Goal: Information Seeking & Learning: Learn about a topic

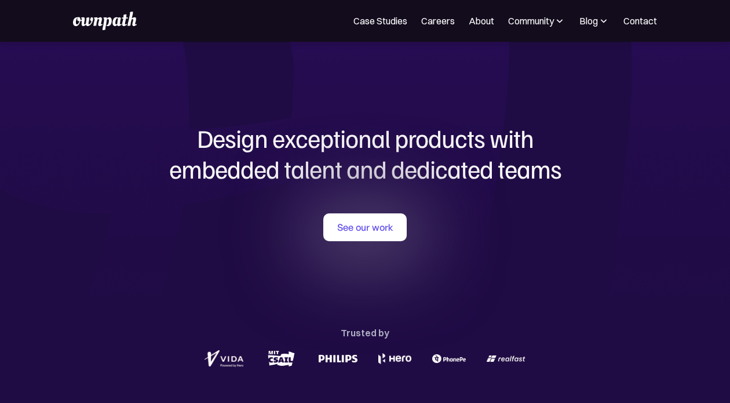
click at [476, 140] on h1 "Design exceptional products with embedded talent and dedicated teams" at bounding box center [365, 153] width 557 height 61
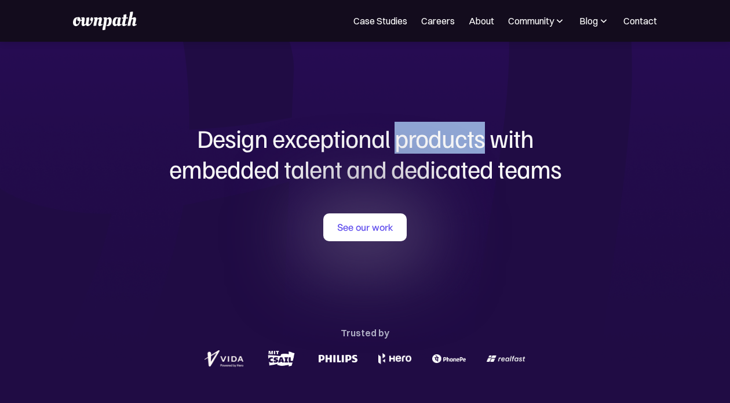
click at [476, 140] on h1 "Design exceptional products with embedded talent and dedicated teams" at bounding box center [365, 153] width 557 height 61
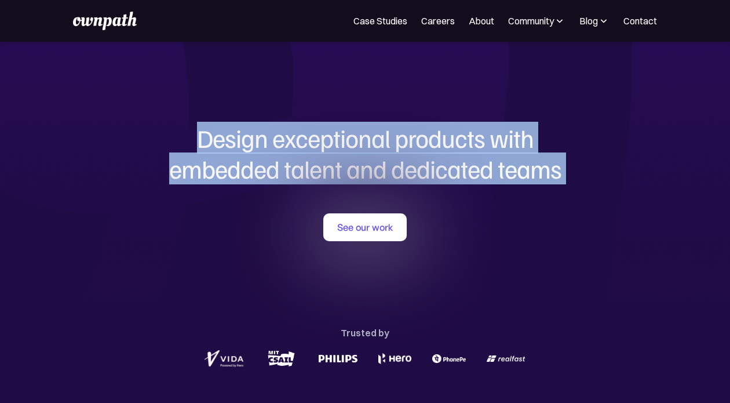
click at [476, 140] on h1 "Design exceptional products with embedded talent and dedicated teams" at bounding box center [365, 153] width 557 height 61
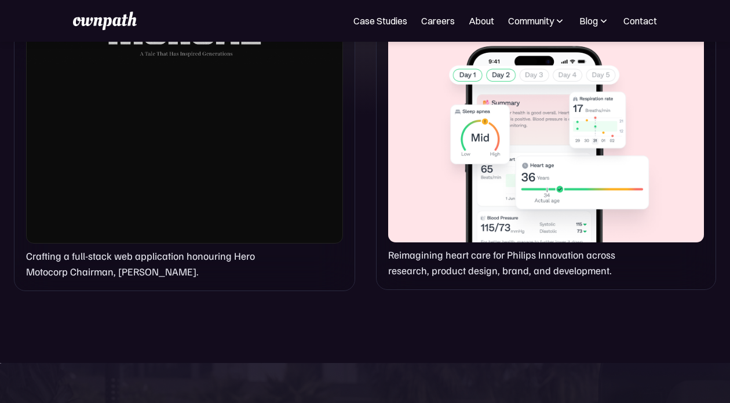
scroll to position [1016, 0]
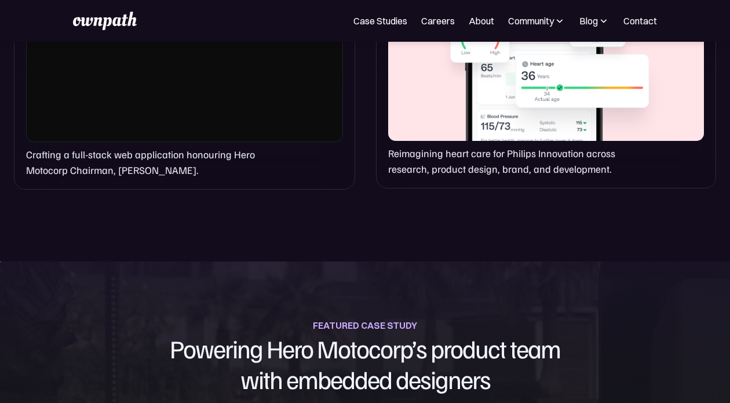
click at [147, 150] on p "Crafting a full-stack web application honouring Hero Motocorp Chairman, Pawan M…" at bounding box center [145, 162] width 238 height 31
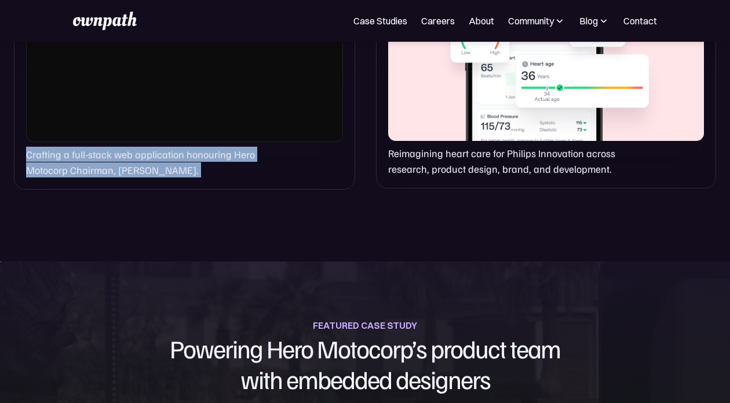
click at [147, 150] on p "Crafting a full-stack web application honouring Hero Motocorp Chairman, Pawan M…" at bounding box center [145, 162] width 238 height 31
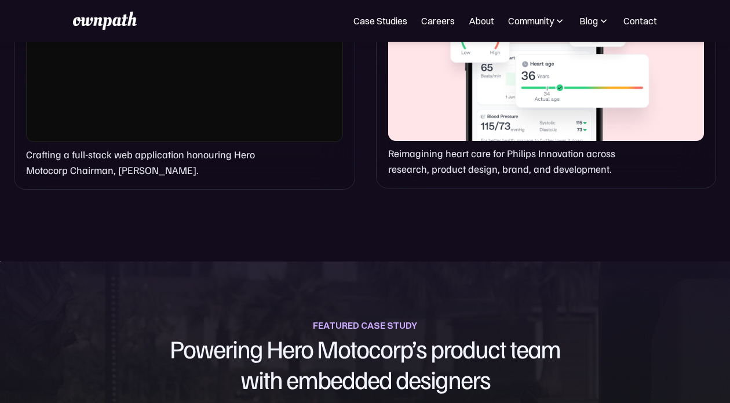
click at [147, 150] on p "Crafting a full-stack web application honouring Hero Motocorp Chairman, Pawan M…" at bounding box center [145, 162] width 238 height 31
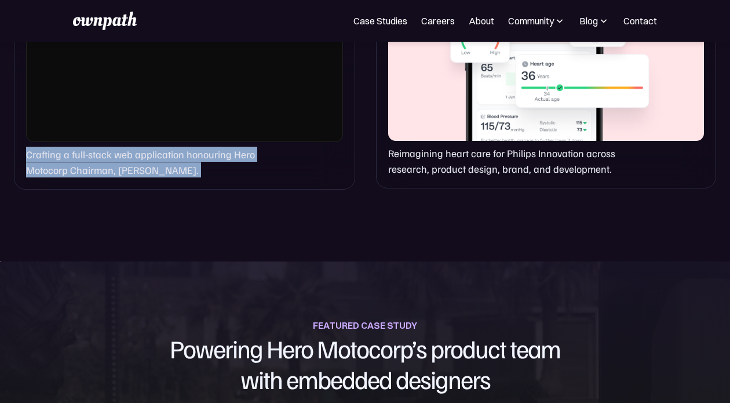
click at [147, 150] on p "Crafting a full-stack web application honouring Hero Motocorp Chairman, Pawan M…" at bounding box center [145, 162] width 238 height 31
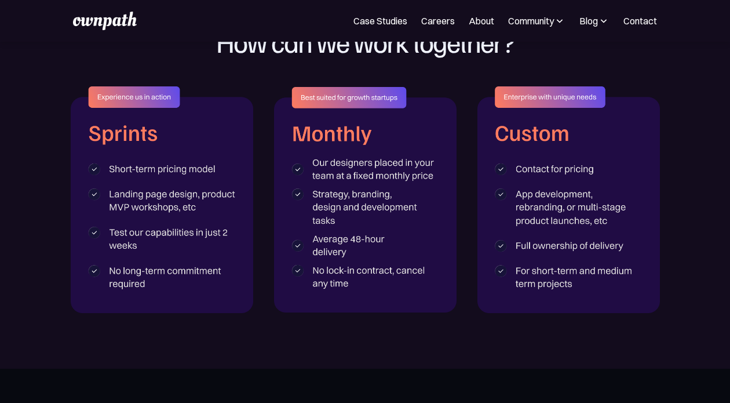
scroll to position [1802, 0]
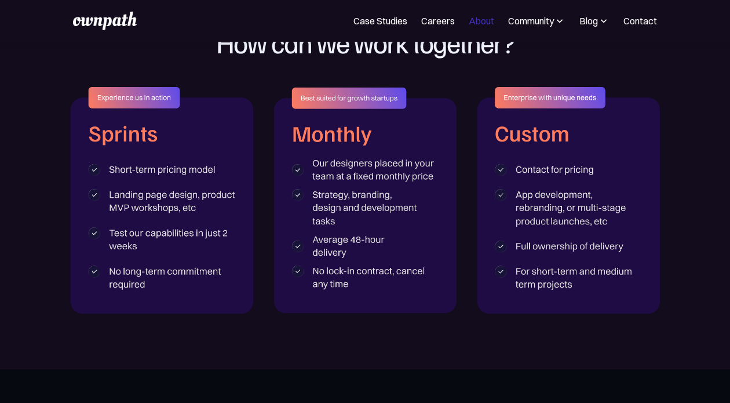
click at [475, 19] on link "About" at bounding box center [482, 21] width 26 height 14
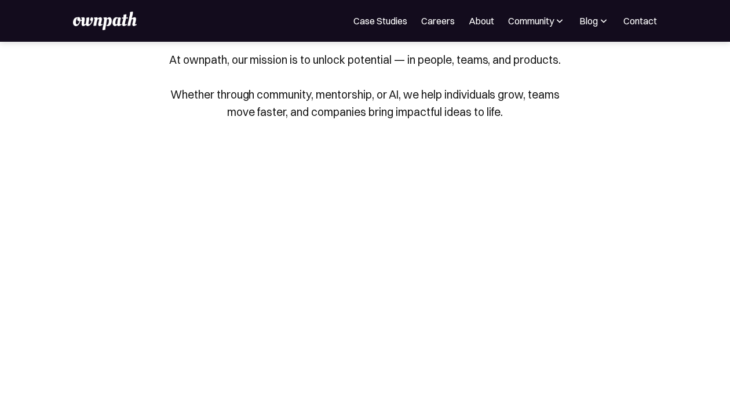
scroll to position [86, 0]
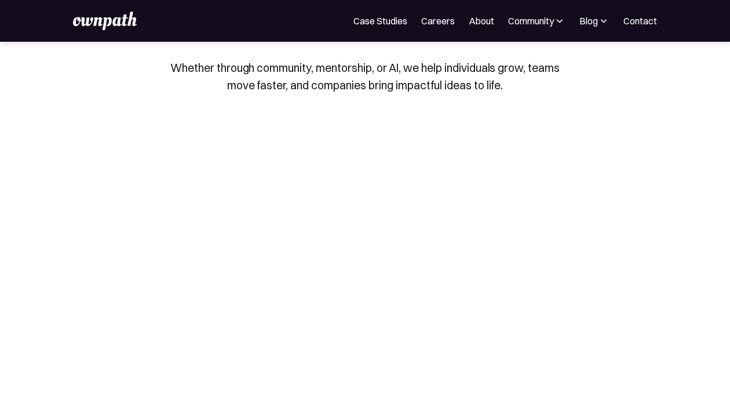
click at [493, 78] on p "At ownpath, our mission is to unlock potential — in people, teams, and products…" at bounding box center [365, 59] width 406 height 70
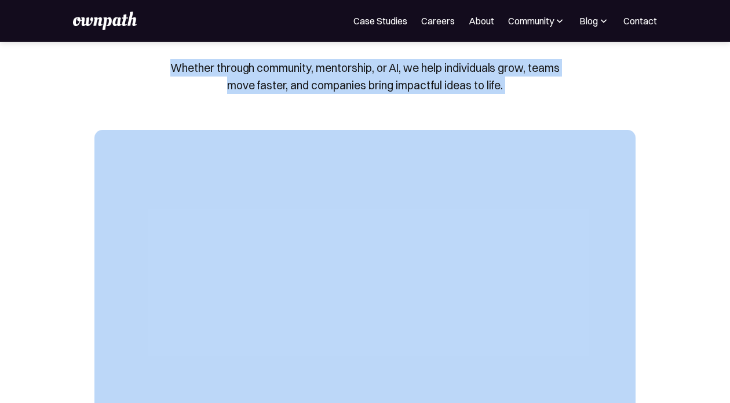
click at [493, 78] on p "At ownpath, our mission is to unlock potential — in people, teams, and products…" at bounding box center [365, 59] width 406 height 70
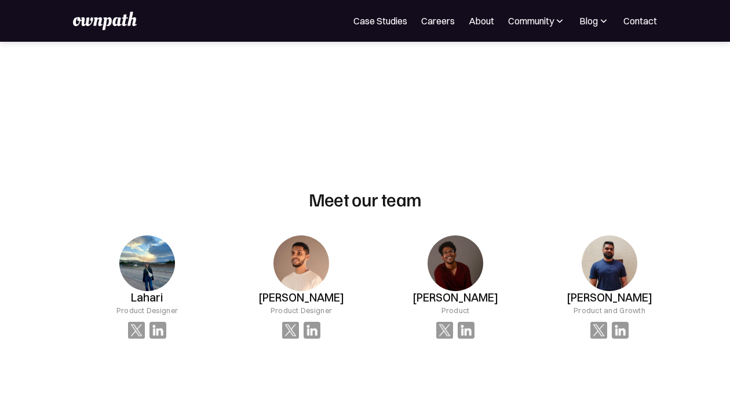
scroll to position [715, 0]
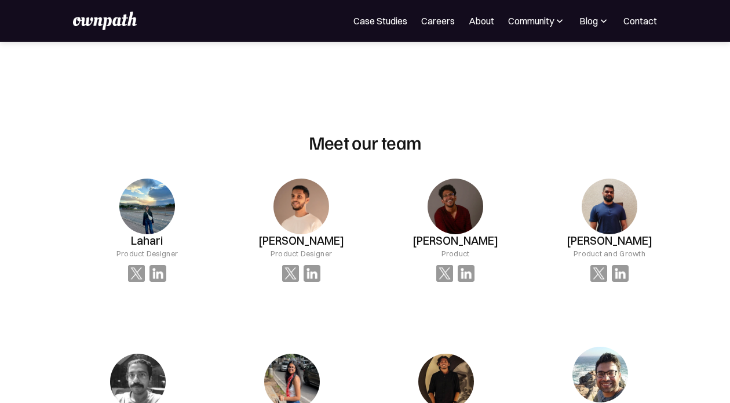
click at [696, 161] on div "Lahari Product Designer Waqar Khan Product Designer Rishab Srikanth Product Pra…" at bounding box center [365, 321] width 742 height 322
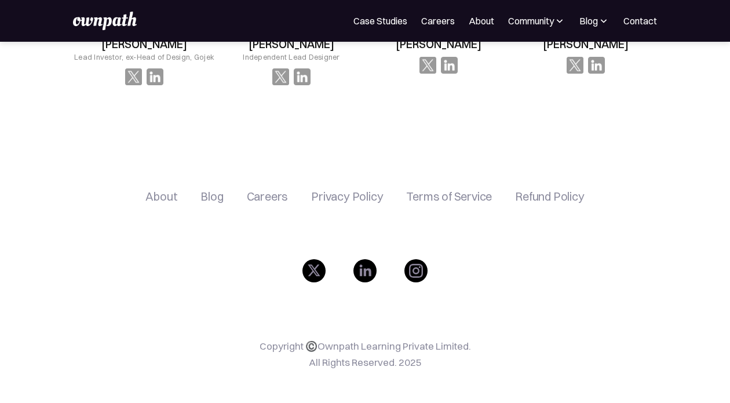
scroll to position [2054, 0]
click at [552, 28] on div "For Companies Case Studies Careers About Community Events Resources Design Resi…" at bounding box center [365, 21] width 584 height 19
click at [554, 23] on div "Community" at bounding box center [531, 21] width 46 height 14
click at [437, 24] on link "Careers" at bounding box center [438, 21] width 34 height 14
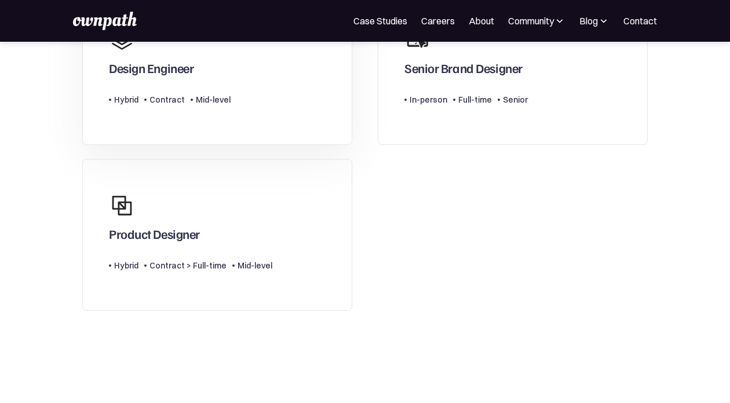
scroll to position [149, 0]
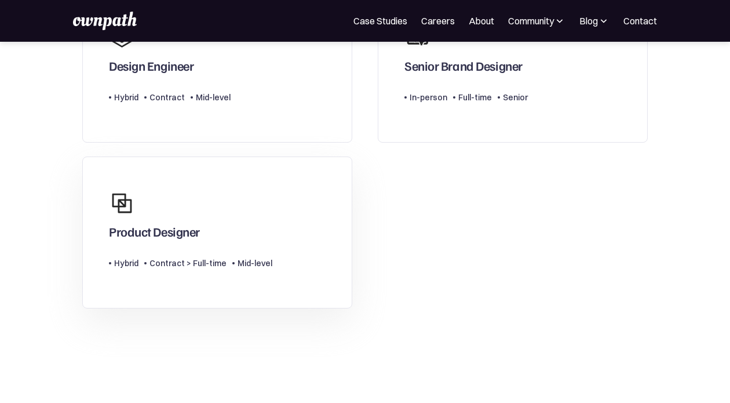
click at [345, 232] on link "Product Designer Type Level Hybrid Contract > Full-time Mid-level" at bounding box center [217, 233] width 270 height 152
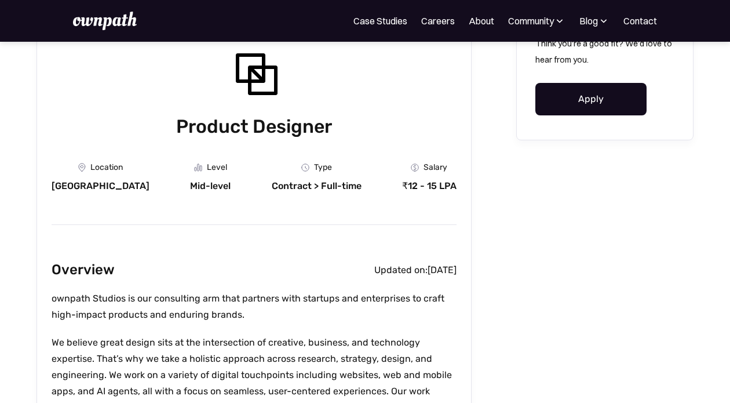
scroll to position [282, 0]
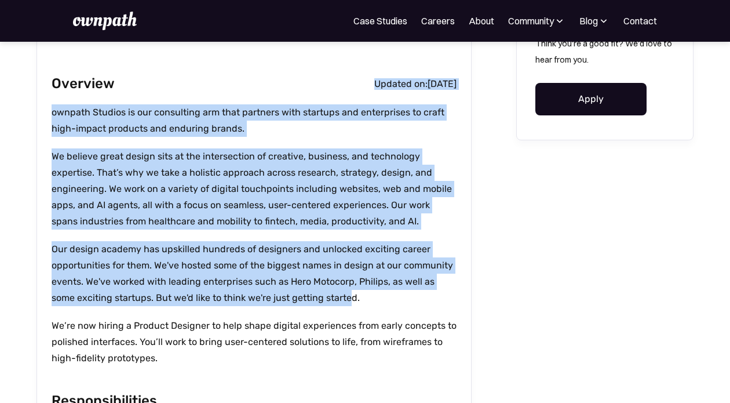
drag, startPoint x: 315, startPoint y: 83, endPoint x: 326, endPoint y: 301, distance: 218.2
click at [326, 301] on p "Our design academy has upskilled hundreds of designers and unlocked exciting ca…" at bounding box center [254, 273] width 405 height 65
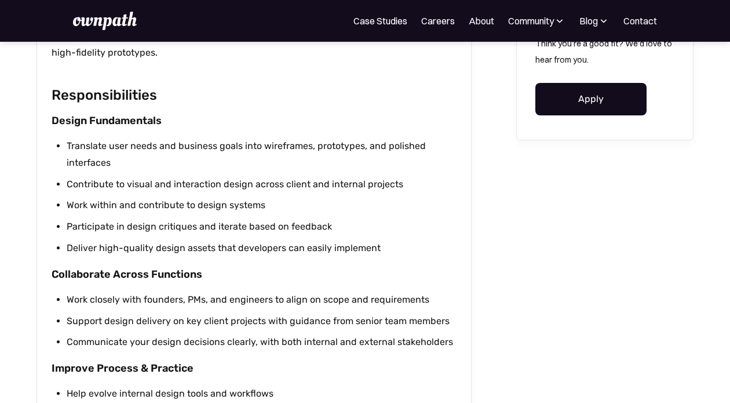
scroll to position [548, 0]
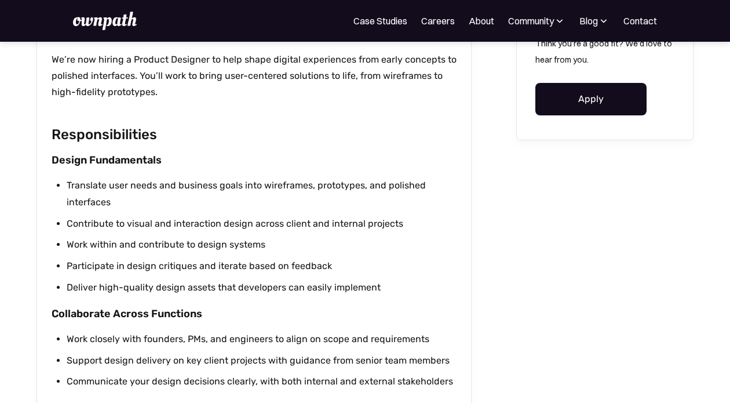
click at [333, 183] on li "Translate user needs and business goals into wireframes, prototypes, and polish…" at bounding box center [262, 194] width 390 height 34
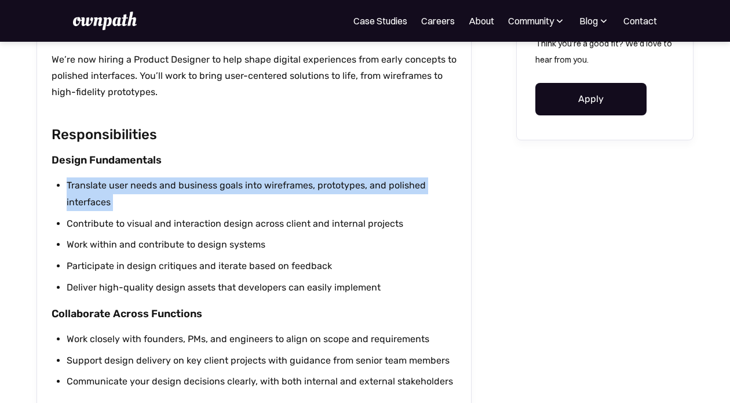
click at [333, 183] on li "Translate user needs and business goals into wireframes, prototypes, and polish…" at bounding box center [262, 194] width 390 height 34
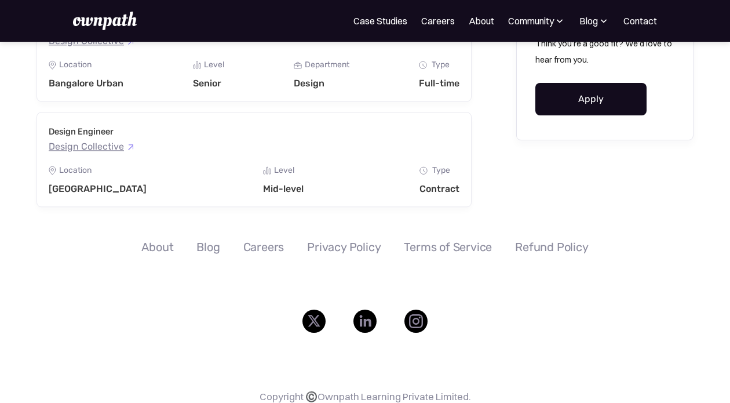
scroll to position [1508, 0]
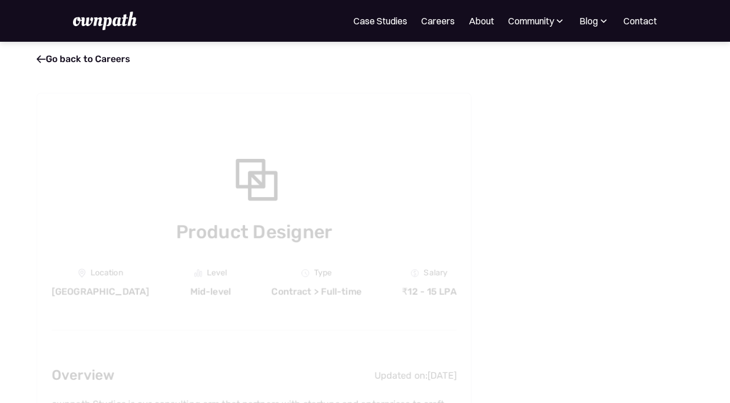
scroll to position [1508, 0]
